Goal: Task Accomplishment & Management: Complete application form

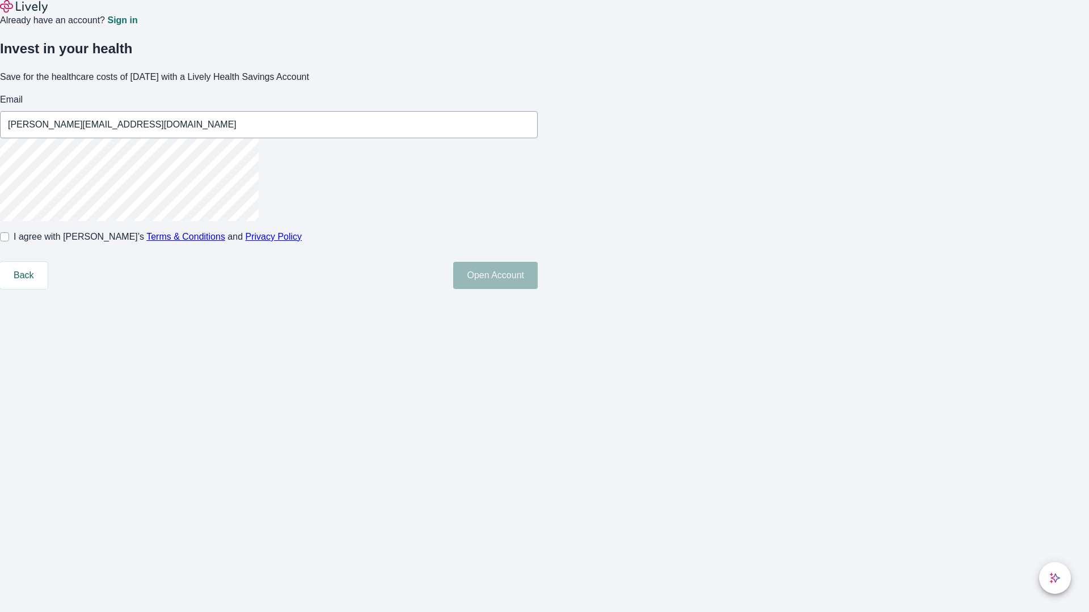
click at [9, 242] on input "I agree with Lively’s Terms & Conditions and Privacy Policy" at bounding box center [4, 236] width 9 height 9
checkbox input "true"
click at [538, 289] on button "Open Account" at bounding box center [495, 275] width 84 height 27
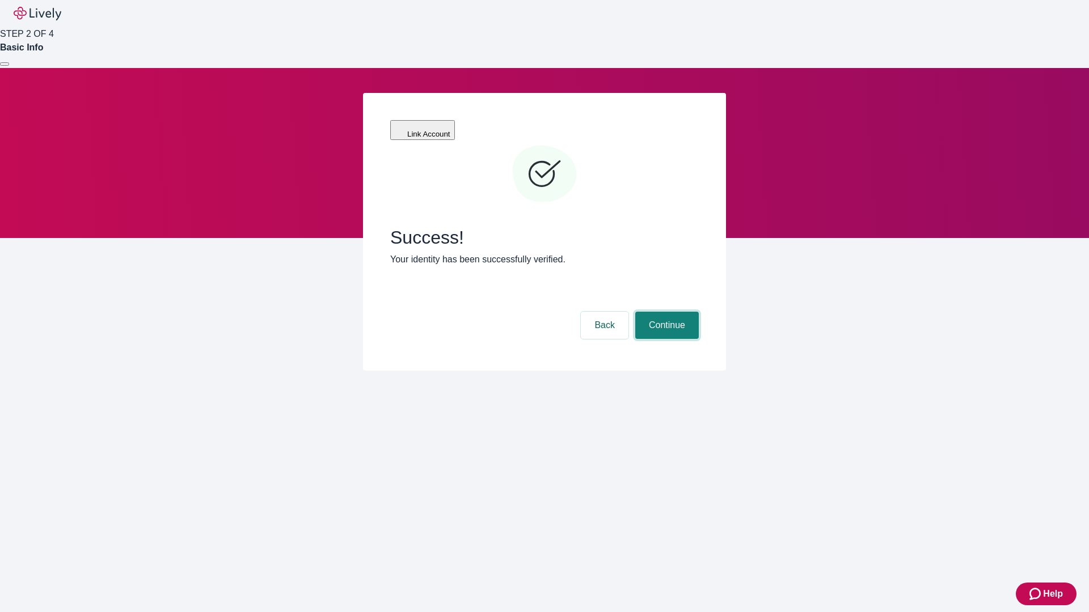
click at [665, 312] on button "Continue" at bounding box center [667, 325] width 64 height 27
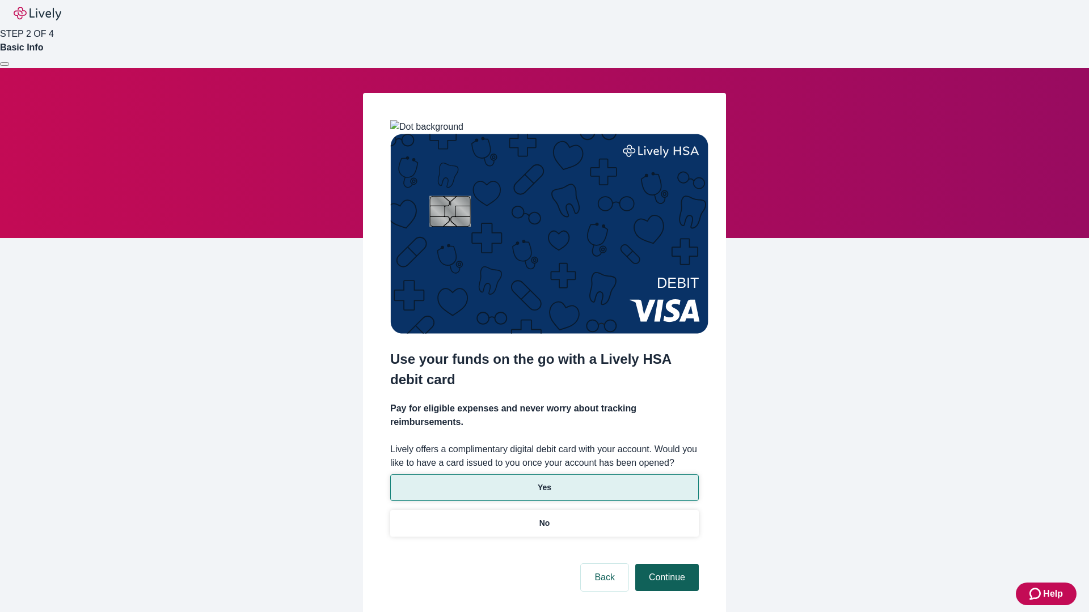
click at [544, 518] on p "No" at bounding box center [544, 524] width 11 height 12
click at [665, 564] on button "Continue" at bounding box center [667, 577] width 64 height 27
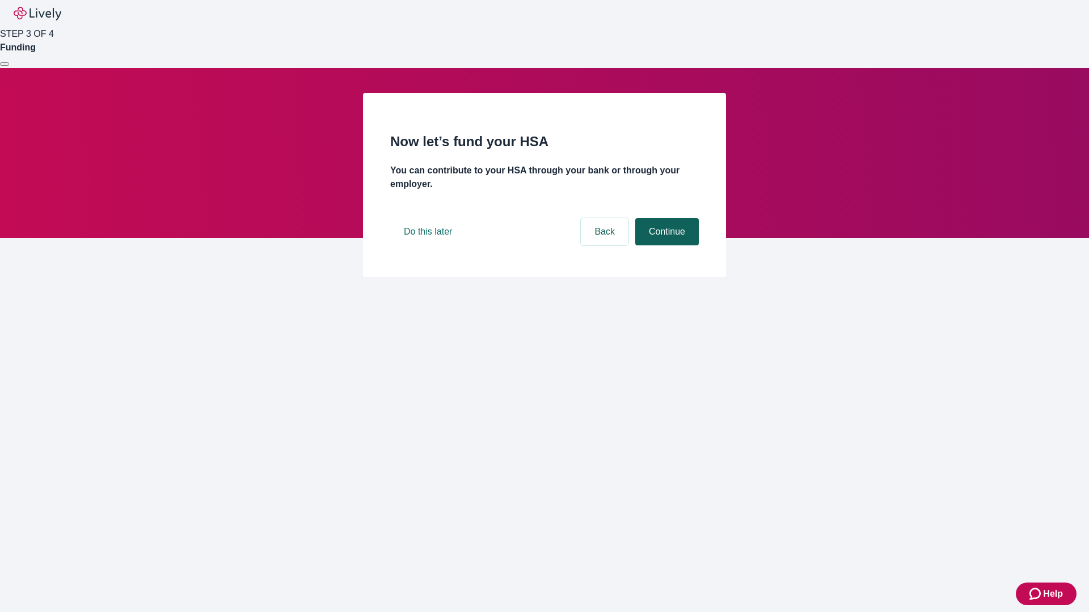
click at [665, 246] on button "Continue" at bounding box center [667, 231] width 64 height 27
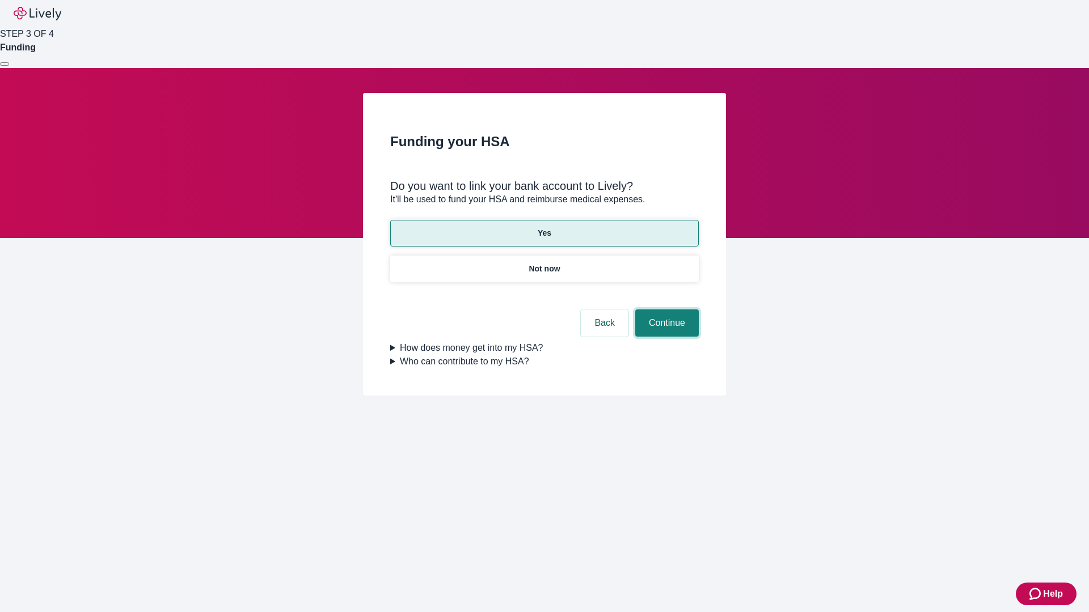
click at [665, 310] on button "Continue" at bounding box center [667, 323] width 64 height 27
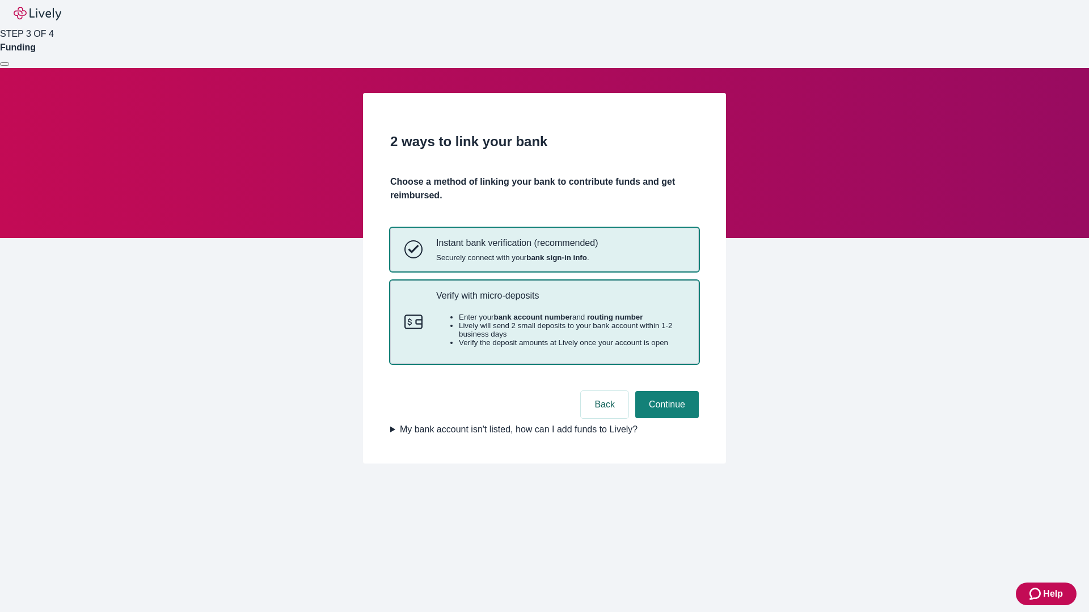
click at [560, 301] on p "Verify with micro-deposits" at bounding box center [560, 295] width 248 height 11
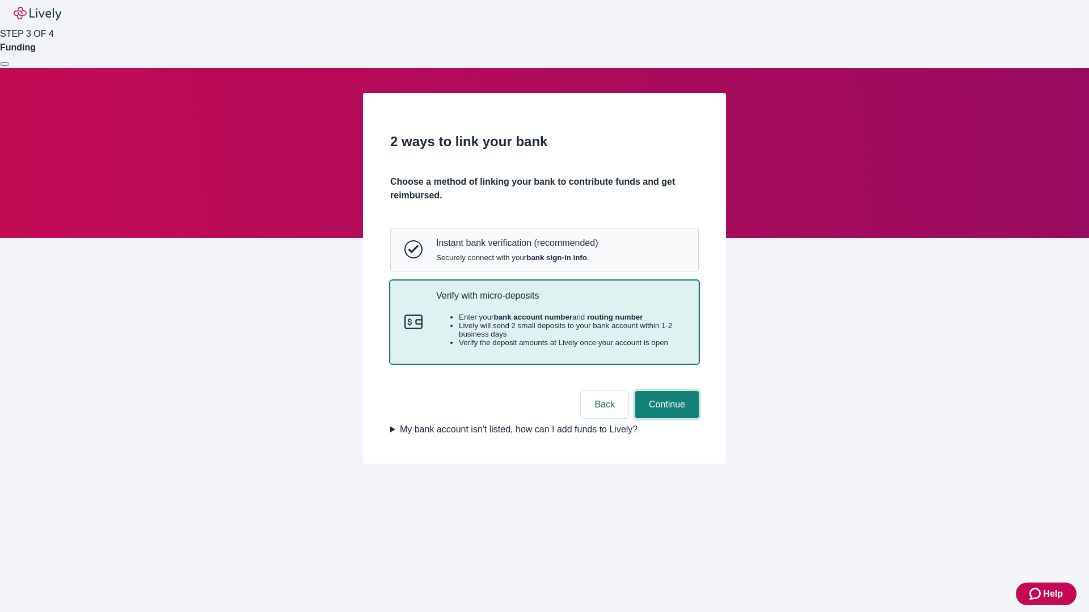
click at [665, 418] on button "Continue" at bounding box center [667, 404] width 64 height 27
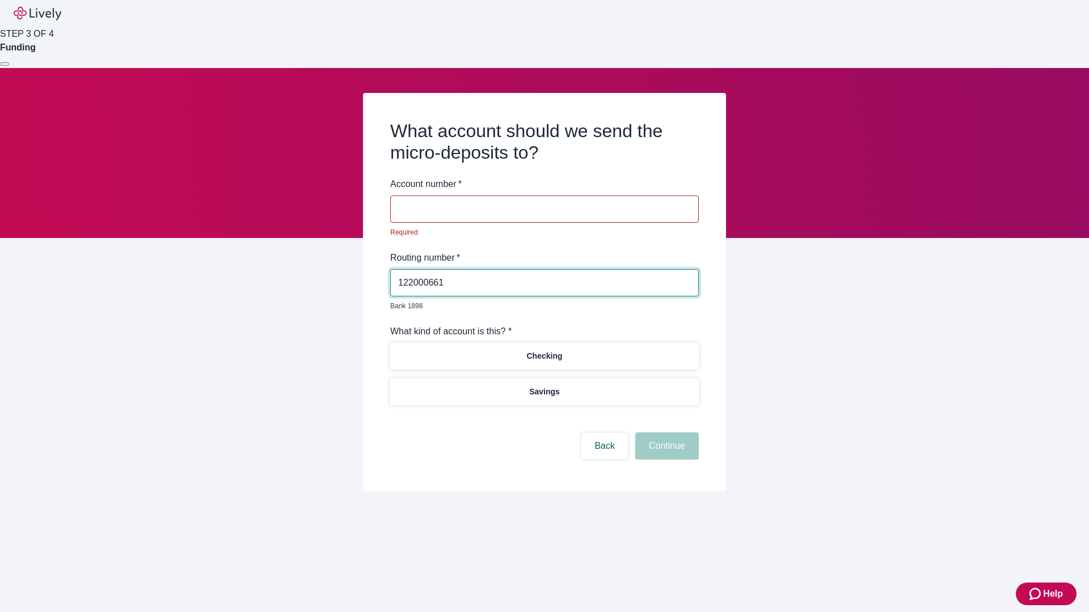
type input "122000661"
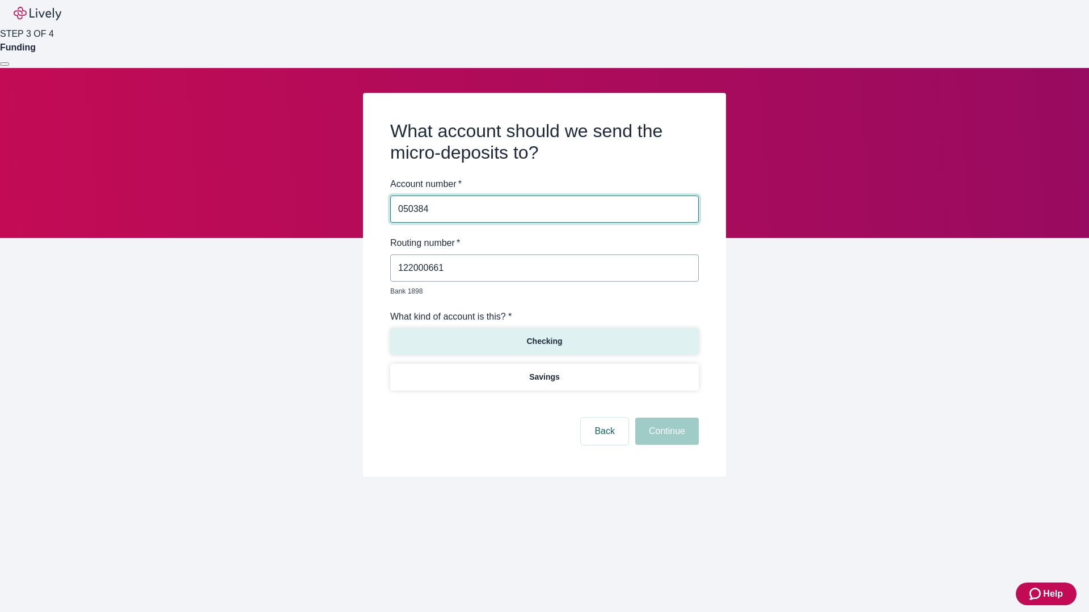
type input "050384"
click at [544, 336] on p "Checking" at bounding box center [544, 342] width 36 height 12
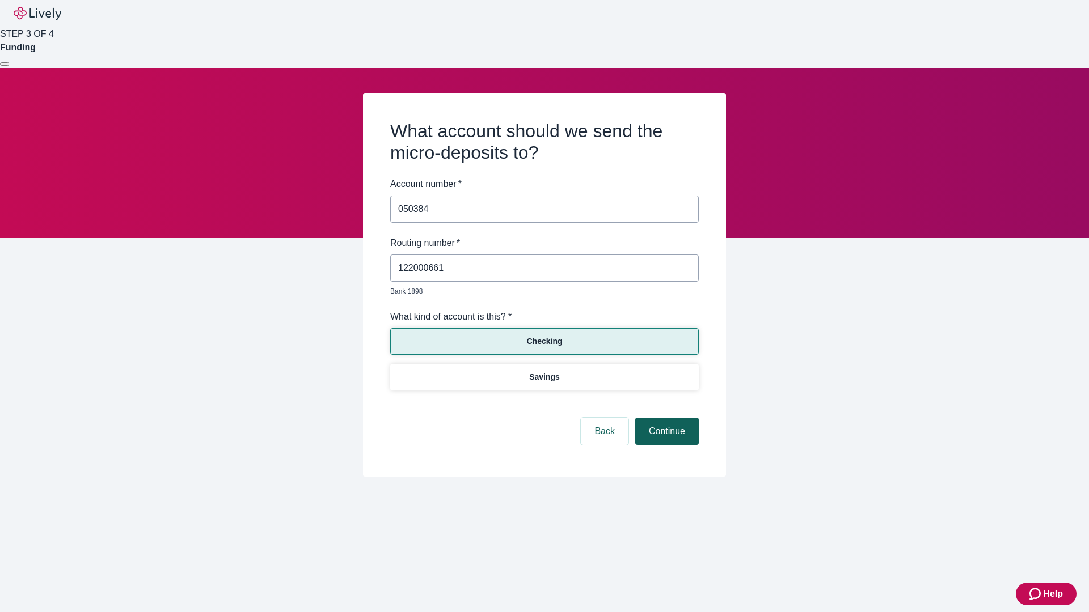
click at [665, 418] on button "Continue" at bounding box center [667, 431] width 64 height 27
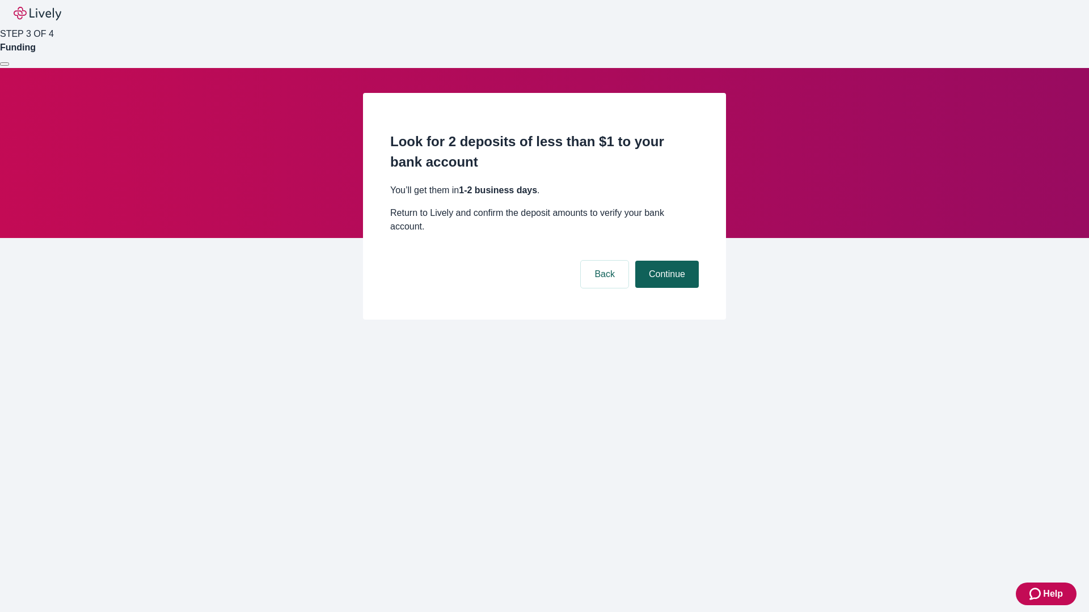
click at [665, 261] on button "Continue" at bounding box center [667, 274] width 64 height 27
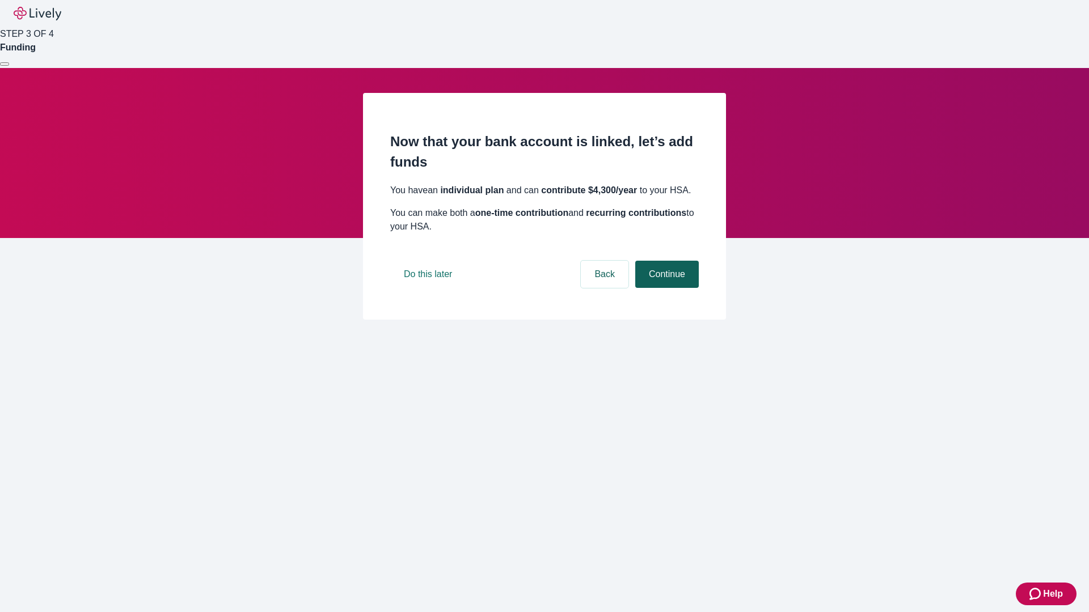
click at [665, 288] on button "Continue" at bounding box center [667, 274] width 64 height 27
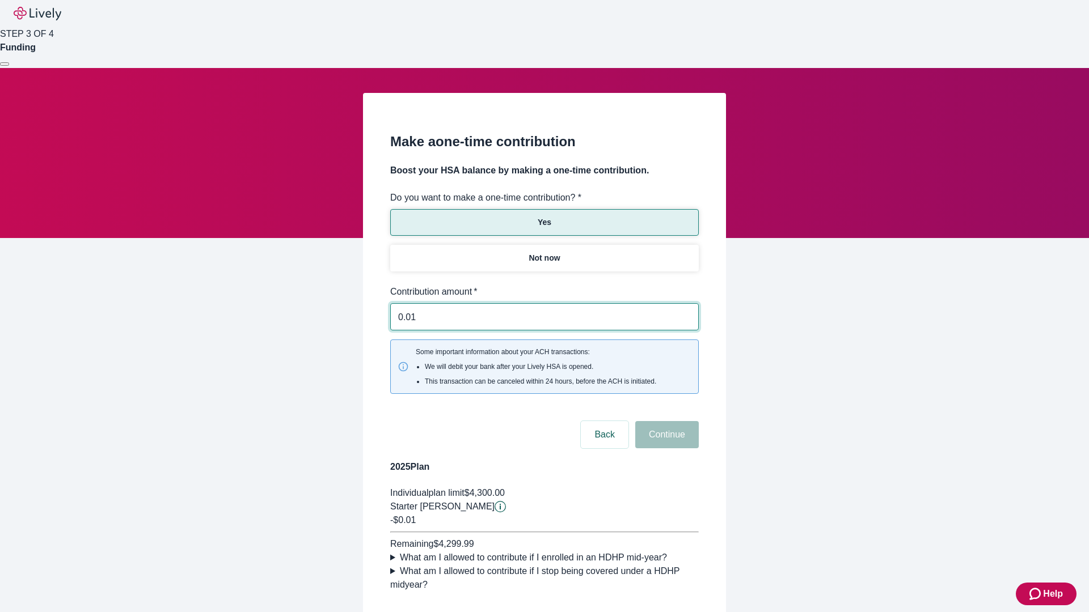
type input "0.01"
click at [665, 421] on button "Continue" at bounding box center [667, 434] width 64 height 27
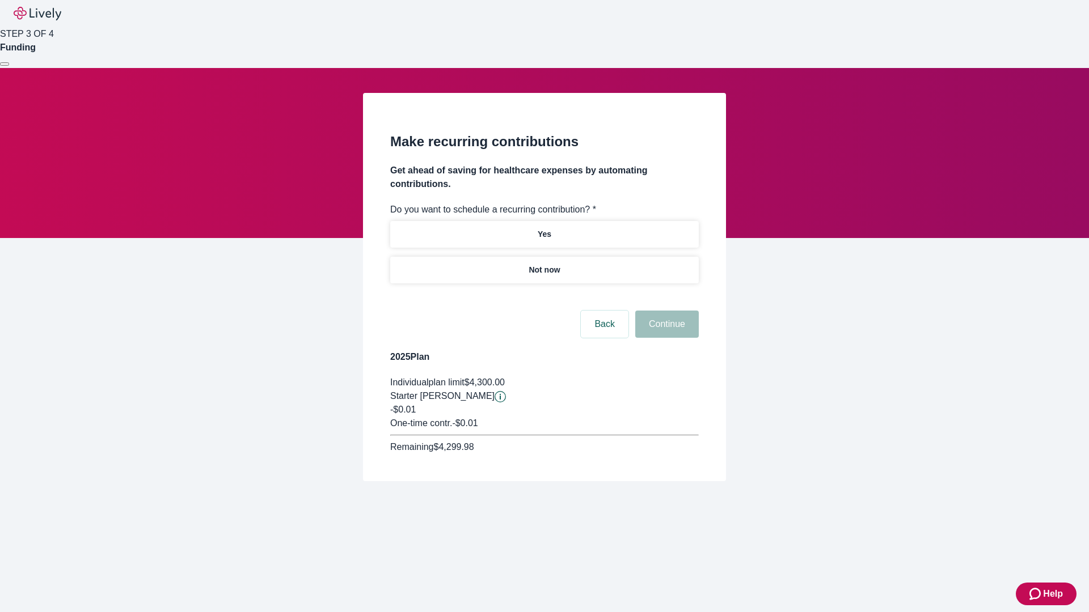
click at [544, 264] on p "Not now" at bounding box center [543, 270] width 31 height 12
click at [665, 311] on button "Continue" at bounding box center [667, 324] width 64 height 27
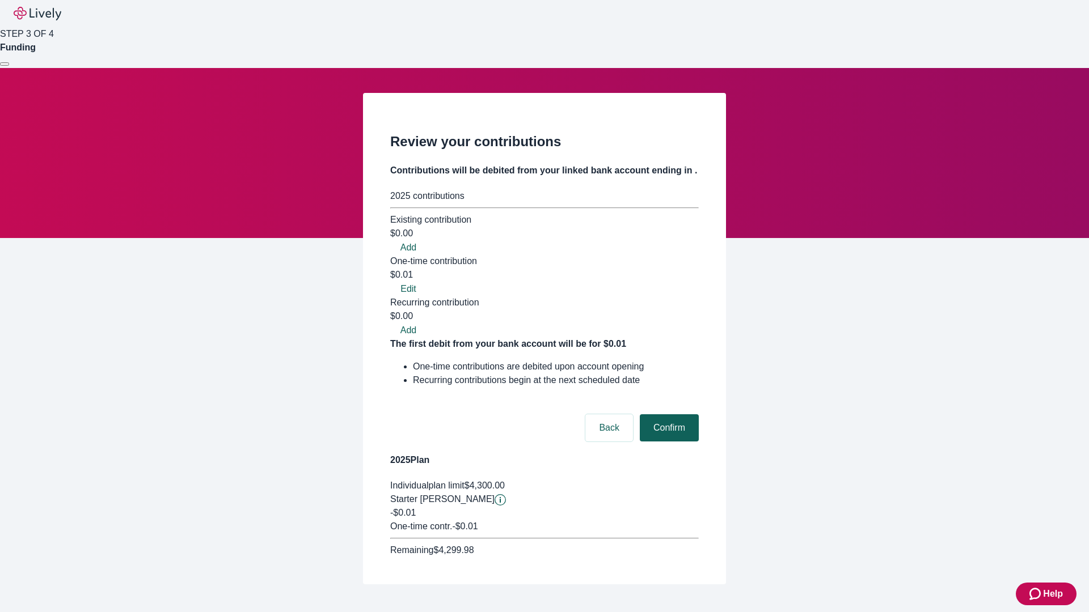
click at [667, 415] on button "Confirm" at bounding box center [669, 428] width 59 height 27
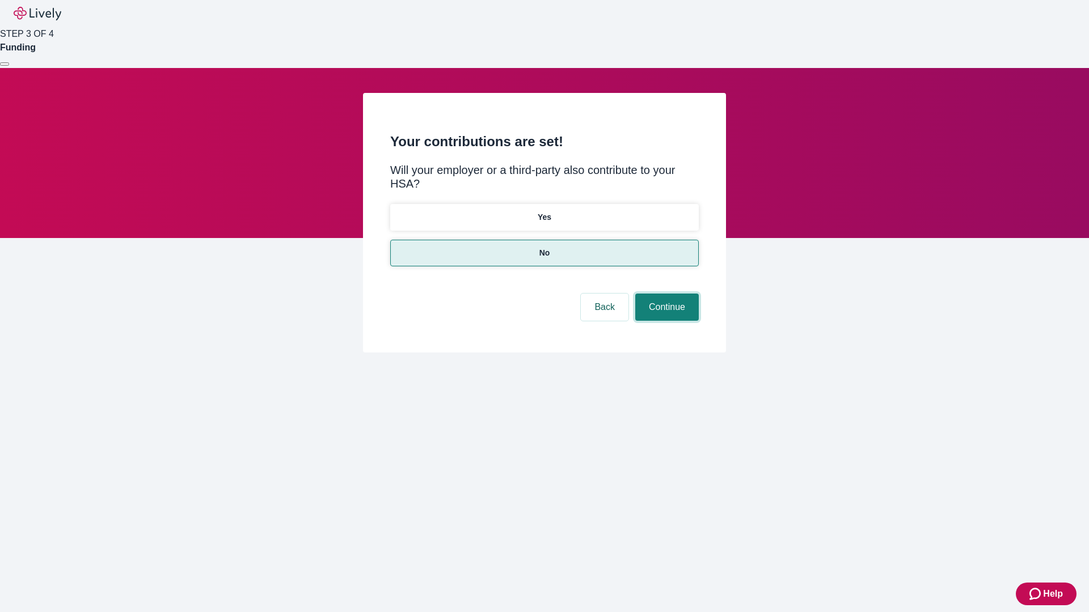
click at [665, 294] on button "Continue" at bounding box center [667, 307] width 64 height 27
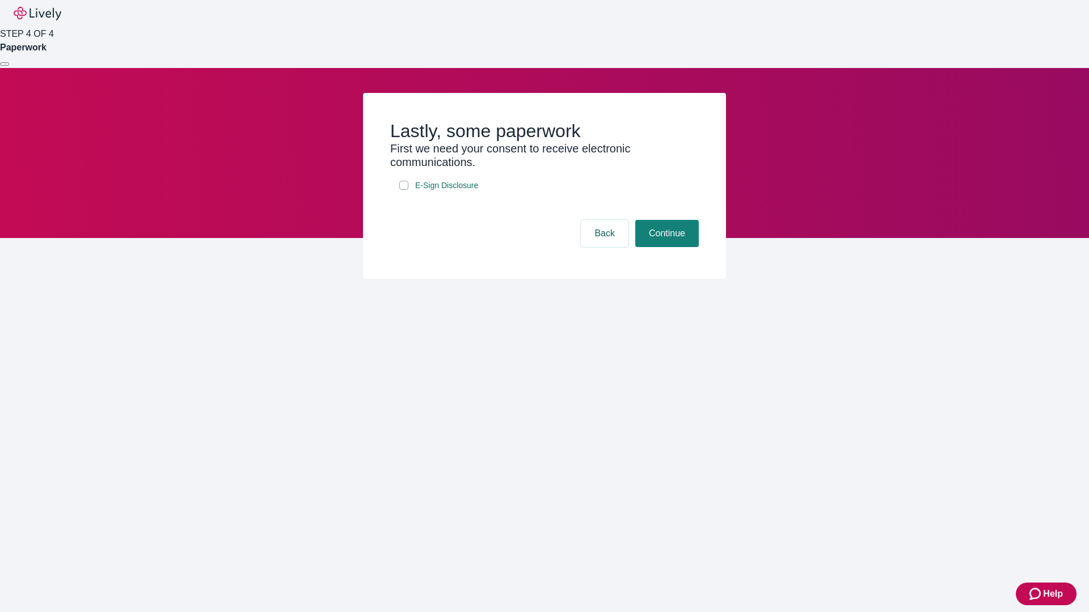
click at [404, 190] on input "E-Sign Disclosure" at bounding box center [403, 185] width 9 height 9
checkbox input "true"
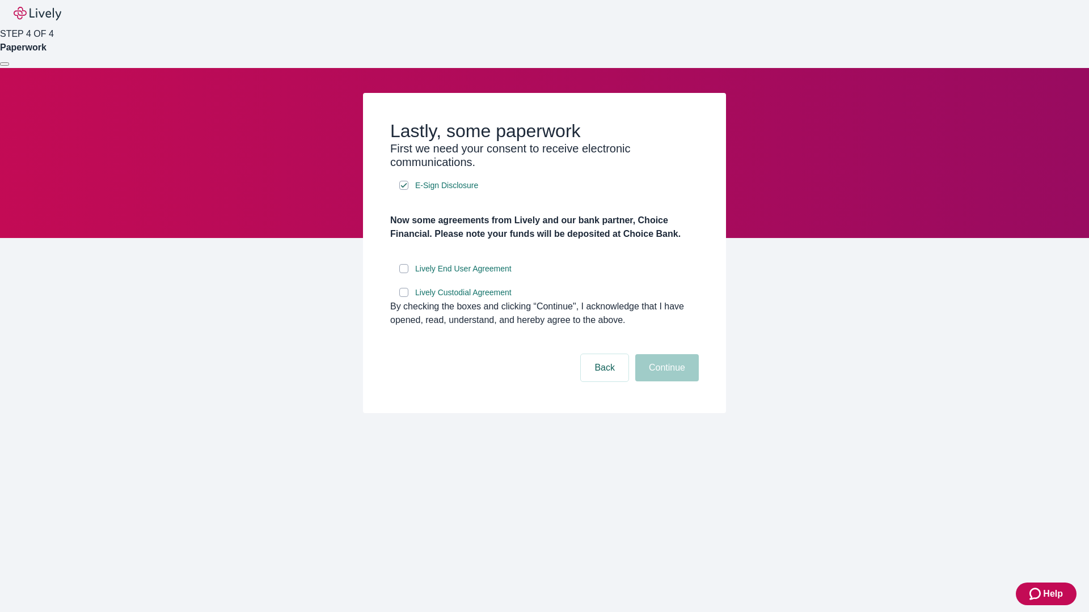
click at [404, 273] on input "Lively End User Agreement" at bounding box center [403, 268] width 9 height 9
checkbox input "true"
click at [404, 297] on input "Lively Custodial Agreement" at bounding box center [403, 292] width 9 height 9
checkbox input "true"
click at [665, 382] on button "Continue" at bounding box center [667, 367] width 64 height 27
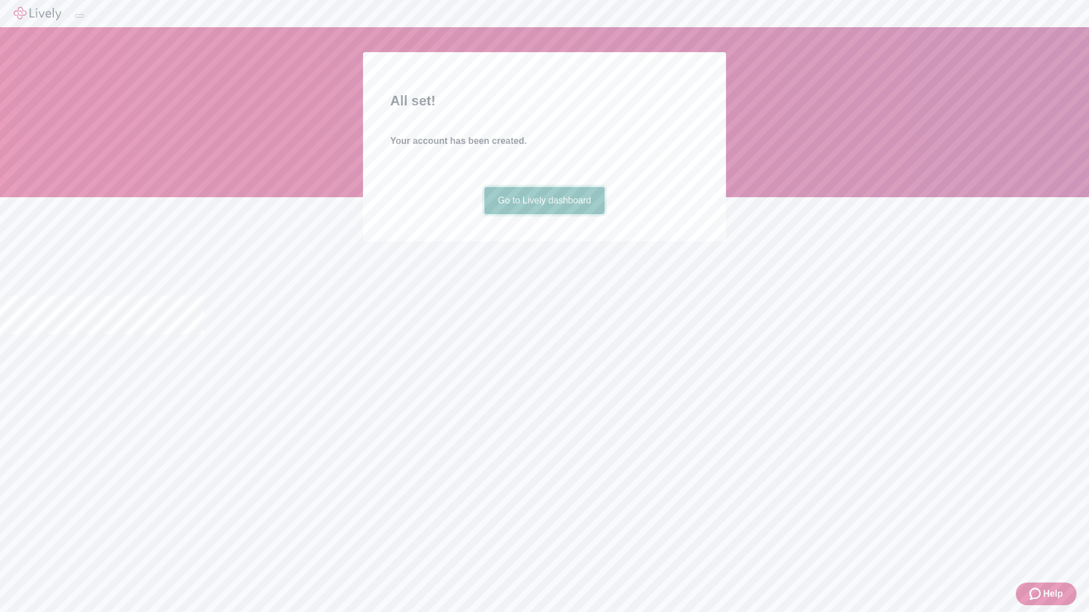
click at [544, 214] on link "Go to Lively dashboard" at bounding box center [544, 200] width 121 height 27
